Goal: Go to known website

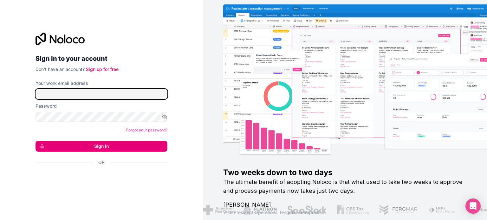
click at [55, 96] on input "Your work email address" at bounding box center [102, 94] width 132 height 10
type input "**********"
click at [109, 146] on button "Sign in" at bounding box center [102, 146] width 132 height 11
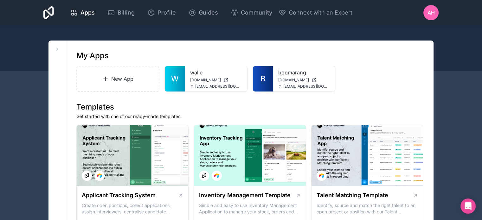
click at [291, 76] on div "boomarang [DOMAIN_NAME] [EMAIL_ADDRESS][DOMAIN_NAME]" at bounding box center [304, 78] width 62 height 25
click at [288, 81] on span "[DOMAIN_NAME]" at bounding box center [293, 80] width 31 height 5
click at [435, 11] on div "AH" at bounding box center [431, 12] width 15 height 15
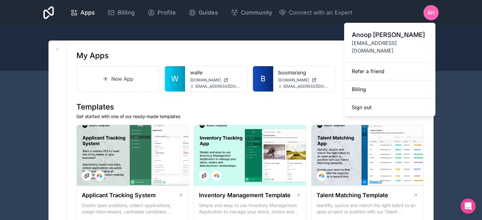
click at [458, 58] on div at bounding box center [241, 48] width 482 height 46
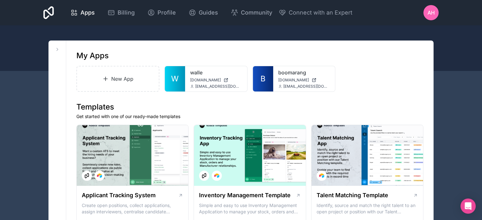
click at [285, 81] on span "[DOMAIN_NAME]" at bounding box center [293, 80] width 31 height 5
click at [0, 0] on icon at bounding box center [0, 0] width 0 height 0
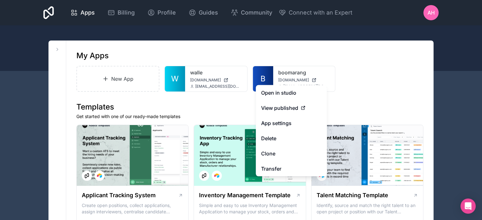
click at [277, 90] on link "Open in studio" at bounding box center [291, 92] width 71 height 15
